Goal: Information Seeking & Learning: Learn about a topic

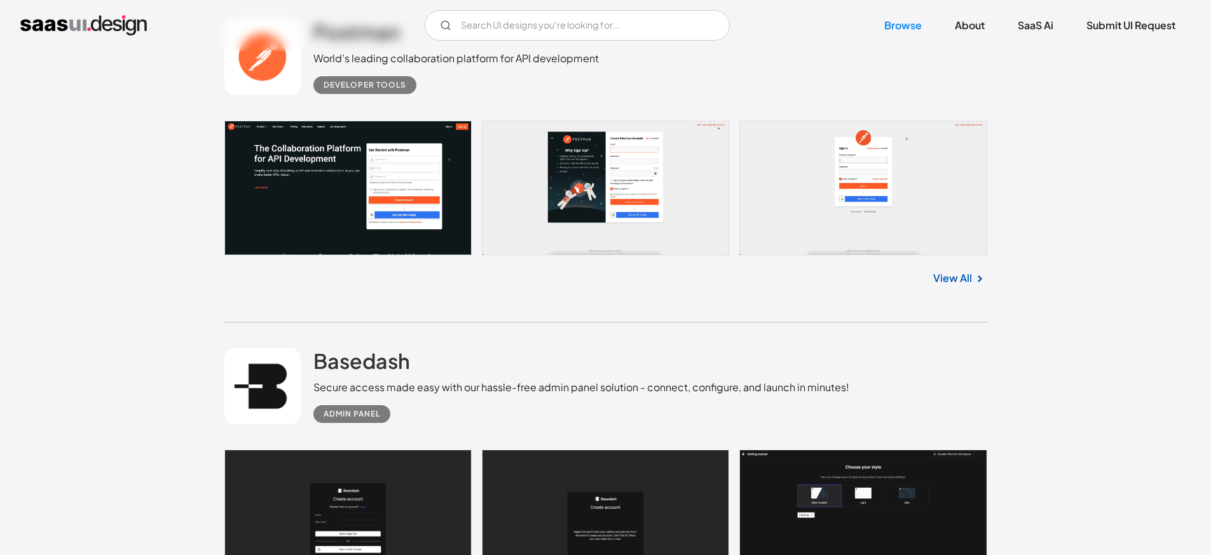
scroll to position [637, 0]
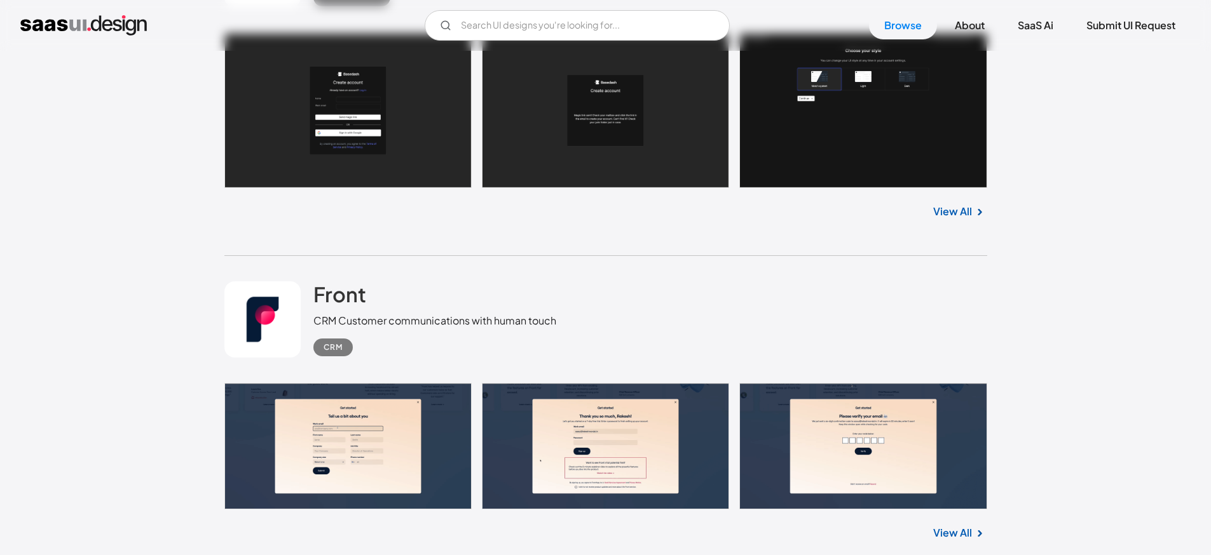
scroll to position [1059, 0]
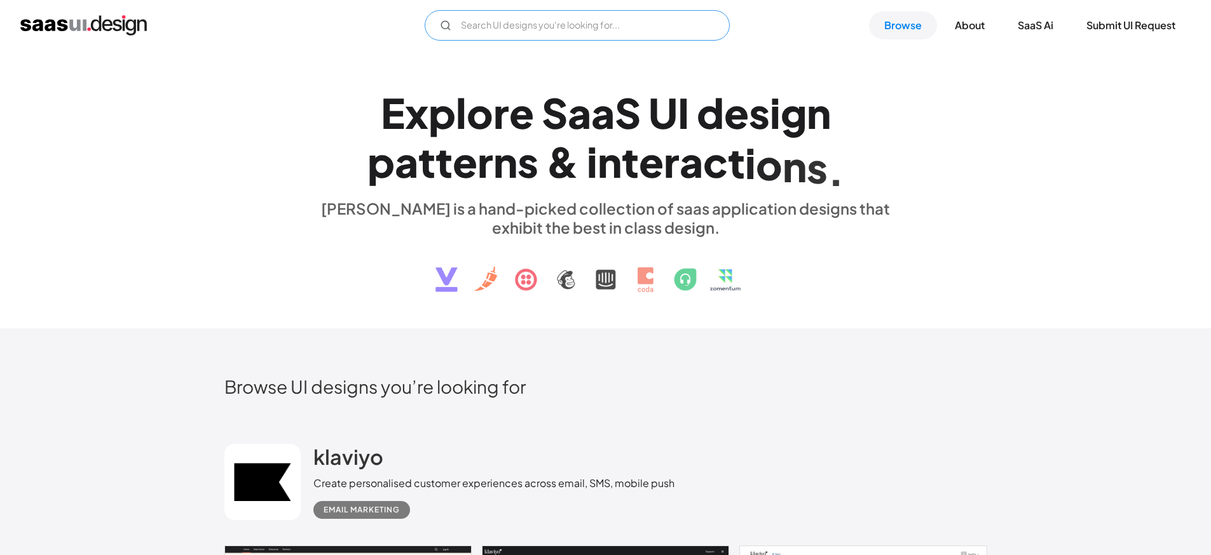
click at [567, 30] on input "Email Form" at bounding box center [577, 25] width 305 height 31
click at [616, 29] on input "popup" at bounding box center [577, 25] width 305 height 31
type input "popup"
click at [651, 83] on div "E x p l o r e S a a S U I d e s i g n p a t t e r n s & i n t e r a c t i o n s…" at bounding box center [605, 190] width 585 height 228
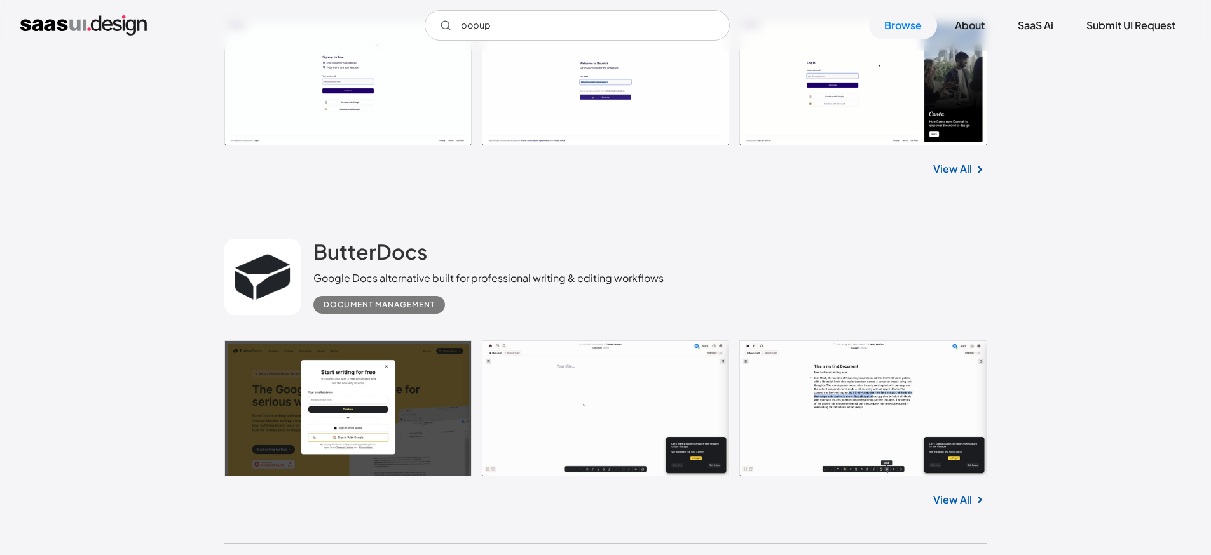
scroll to position [3025, 0]
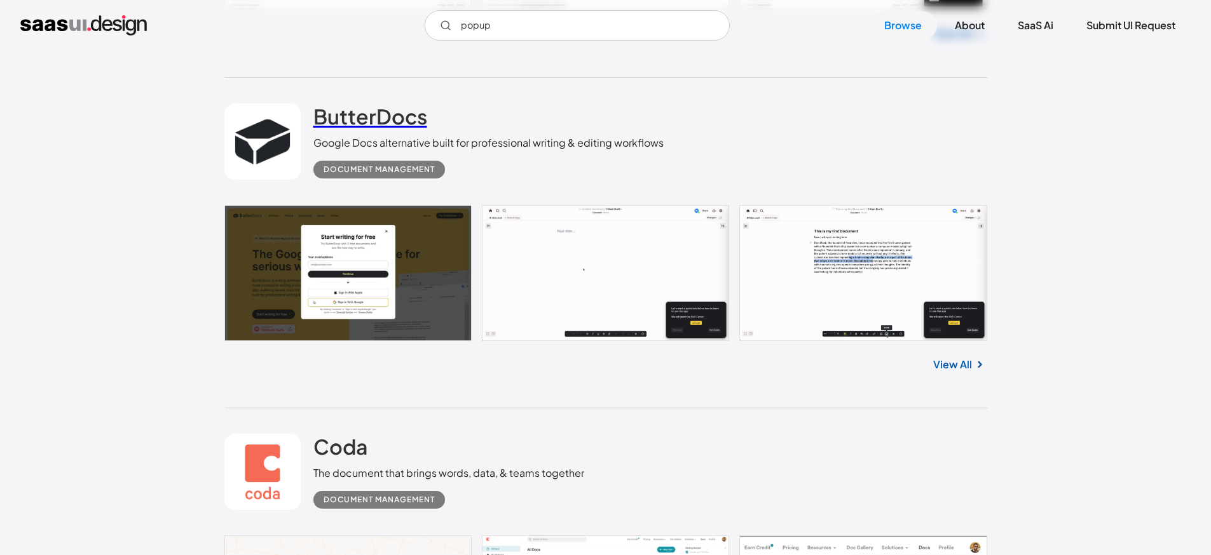
click at [344, 121] on h2 "ButterDocs" at bounding box center [370, 116] width 114 height 25
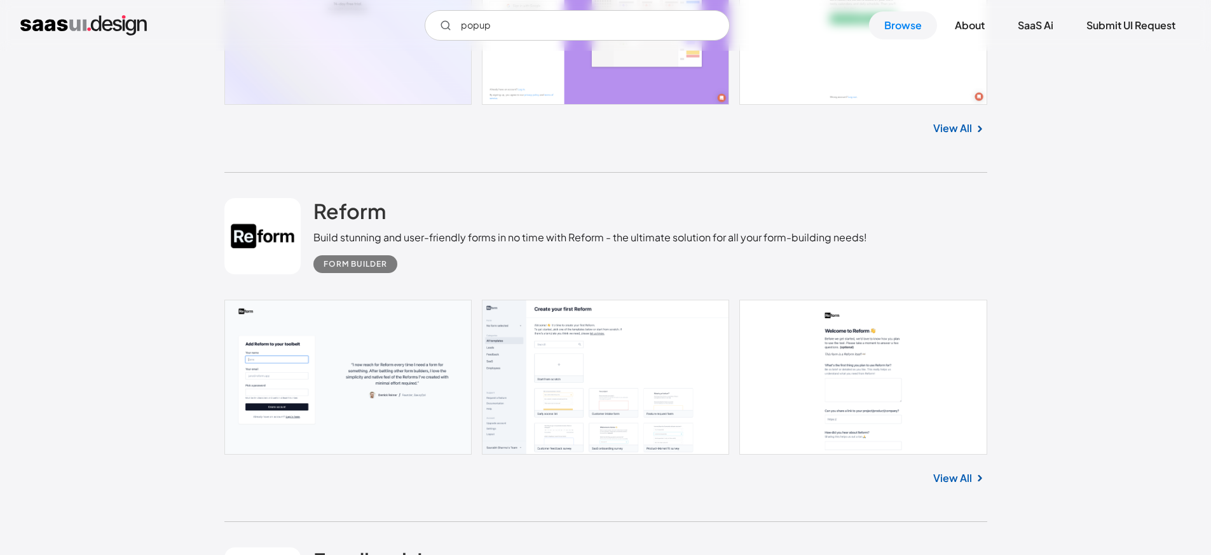
scroll to position [5906, 0]
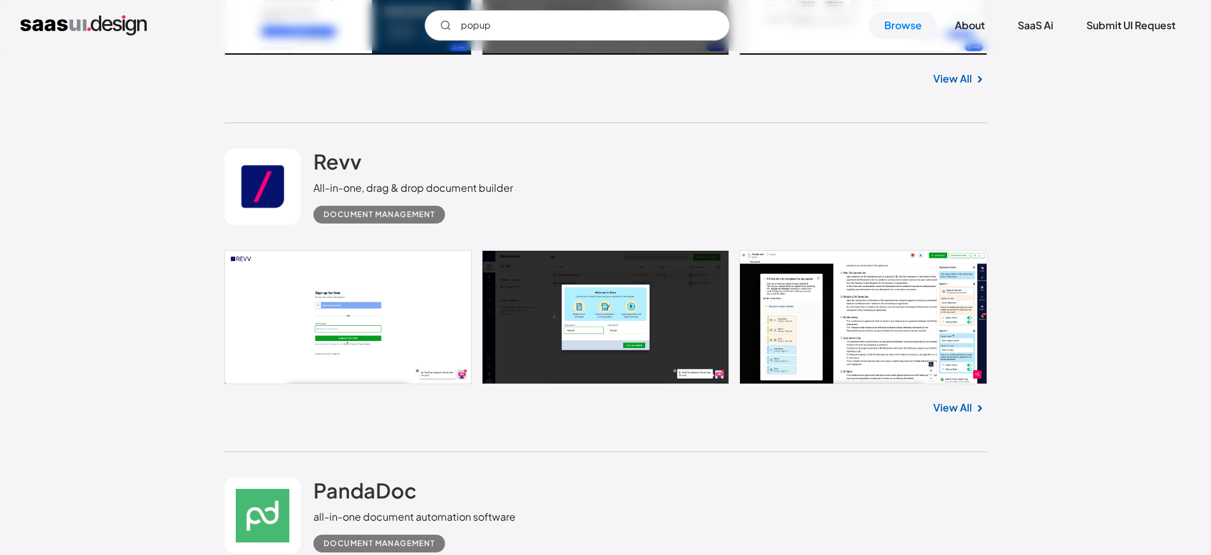
scroll to position [7597, 0]
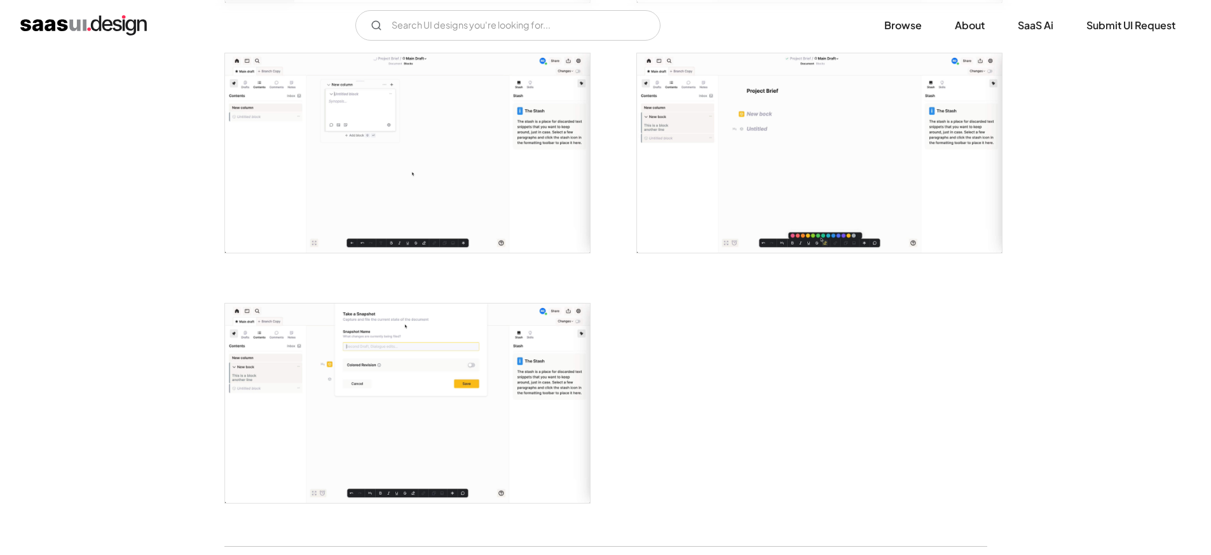
scroll to position [2951, 0]
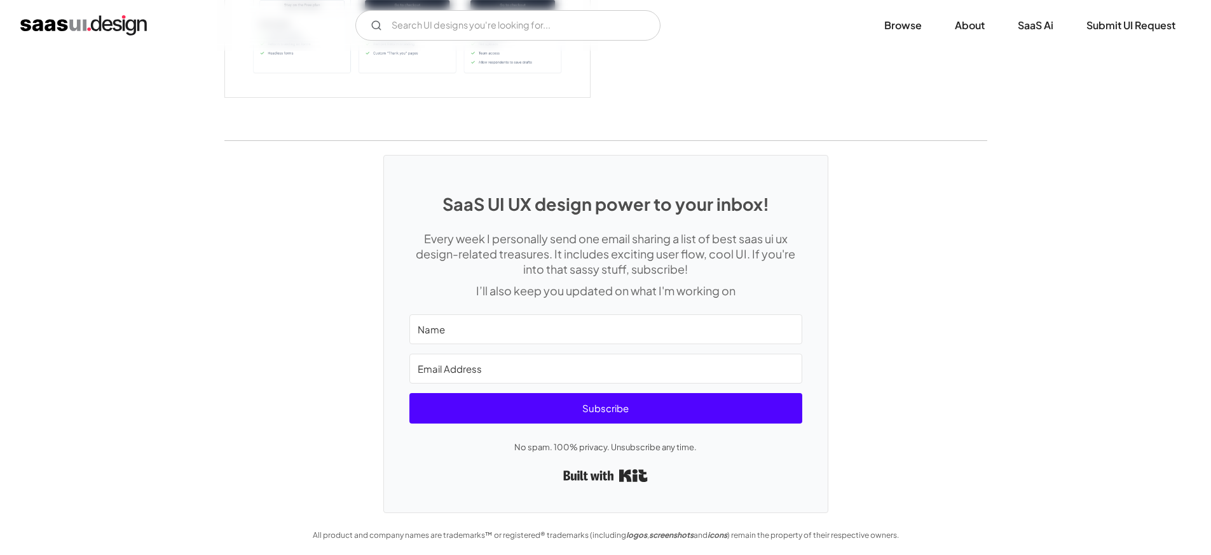
scroll to position [2939, 0]
